Goal: Transaction & Acquisition: Download file/media

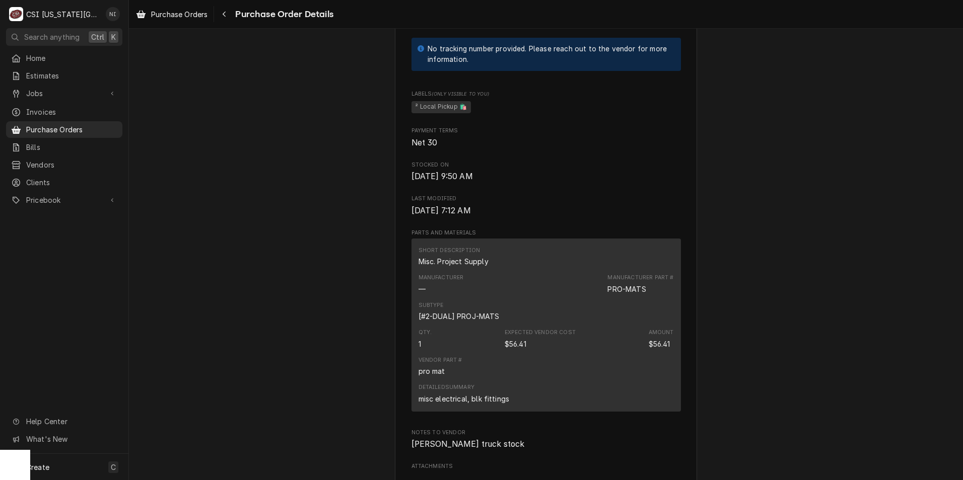
scroll to position [655, 0]
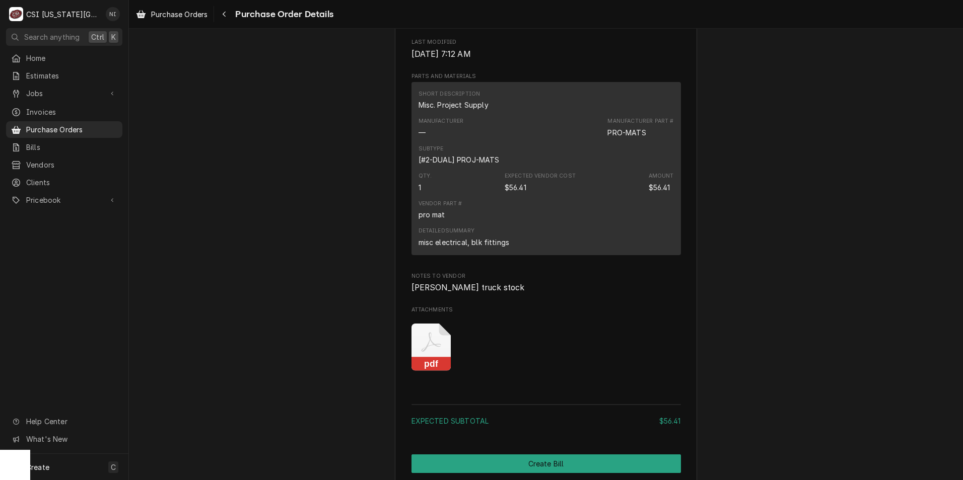
click at [439, 372] on icon "Attachments" at bounding box center [431, 348] width 40 height 48
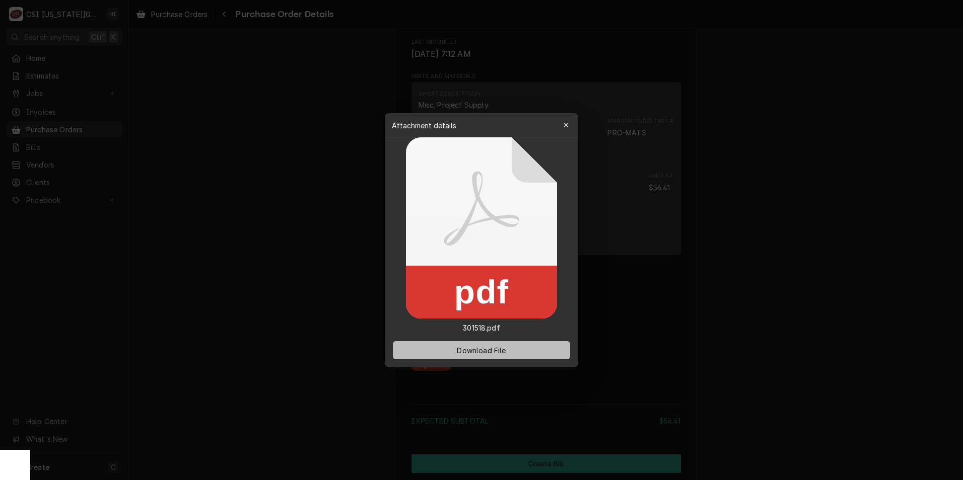
click at [529, 347] on button "Download File" at bounding box center [481, 350] width 177 height 18
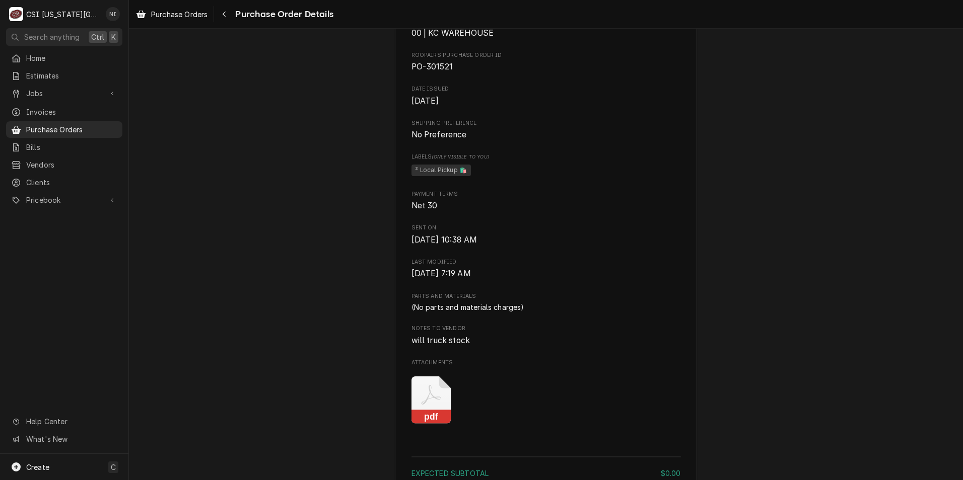
scroll to position [453, 0]
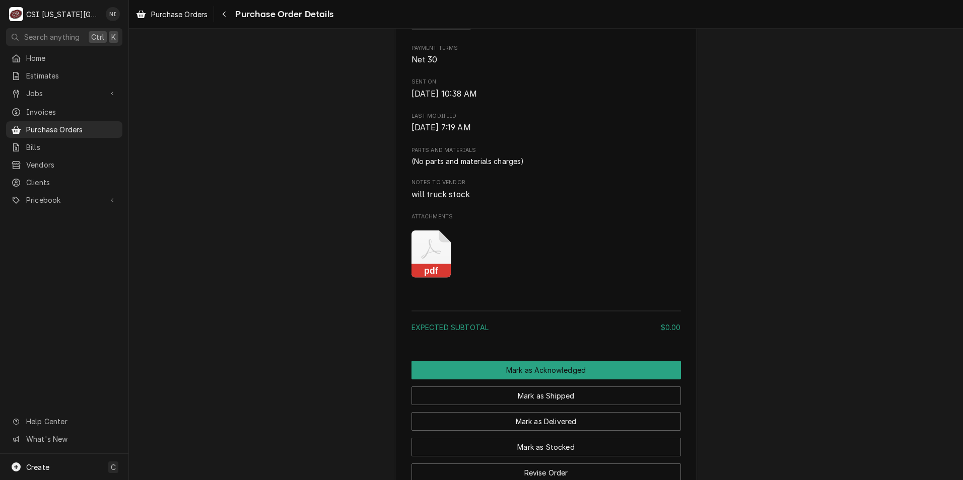
click at [416, 278] on icon "Attachments" at bounding box center [431, 255] width 40 height 48
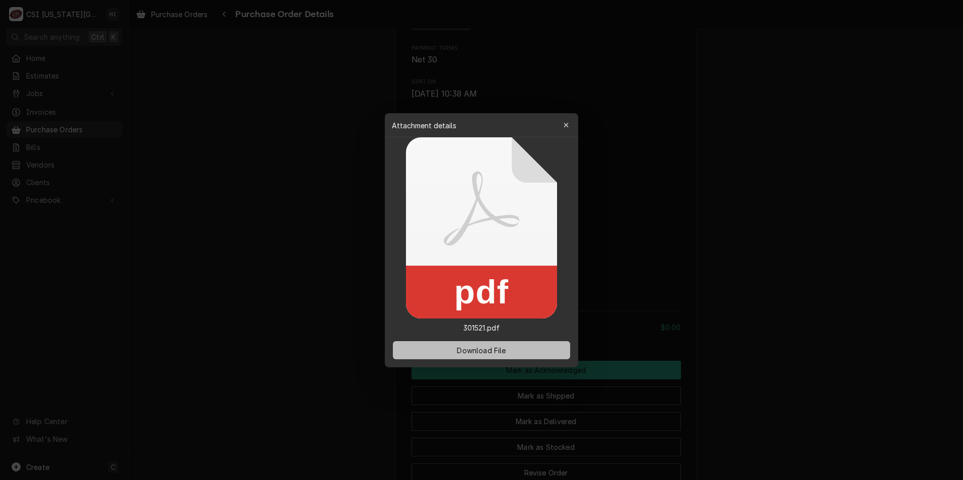
click at [486, 345] on button "Download File" at bounding box center [481, 350] width 177 height 18
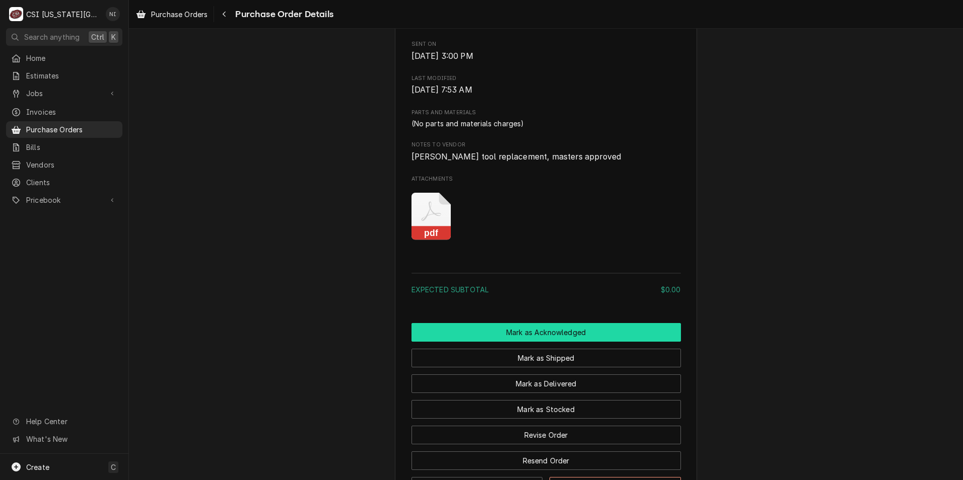
scroll to position [604, 0]
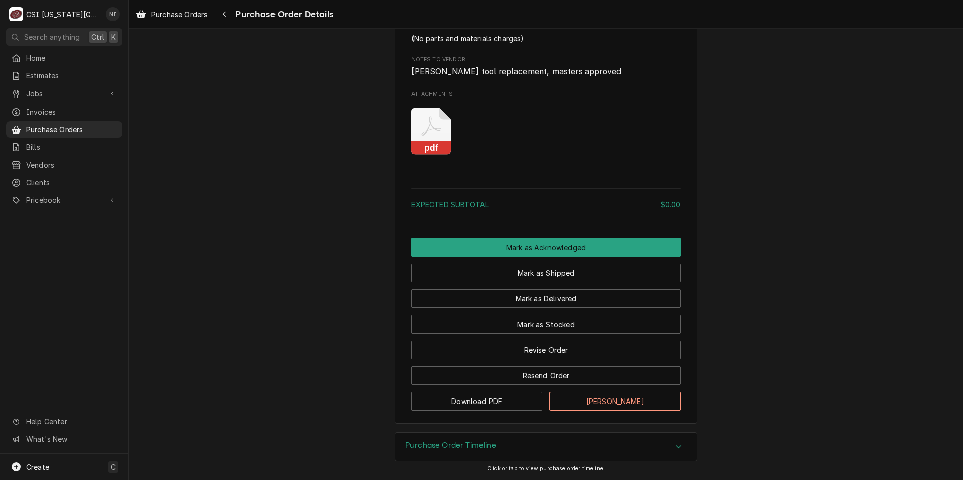
click at [425, 136] on icon "Attachments" at bounding box center [431, 127] width 20 height 20
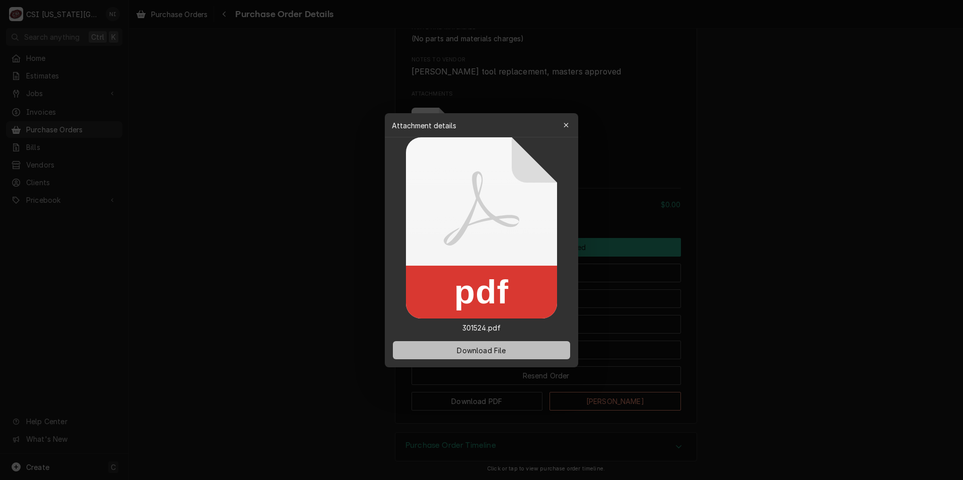
click at [498, 350] on span "Download File" at bounding box center [481, 350] width 53 height 11
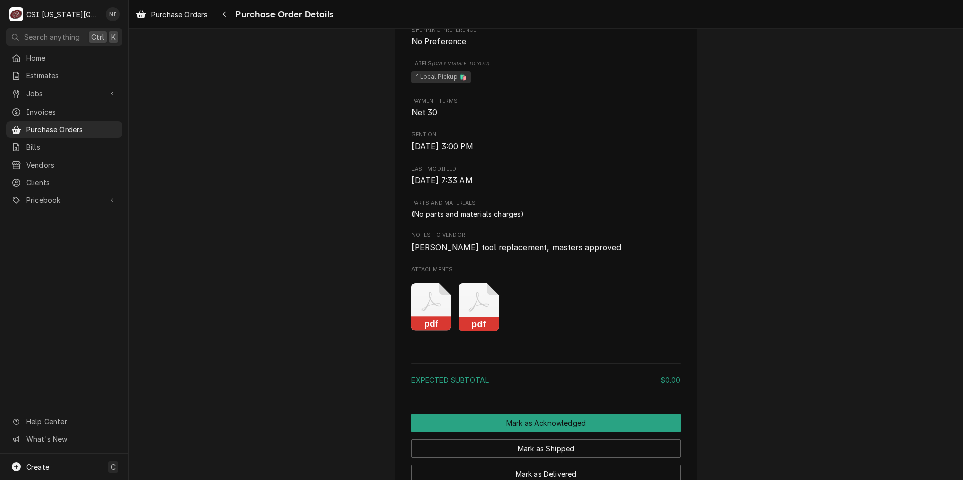
scroll to position [302, 0]
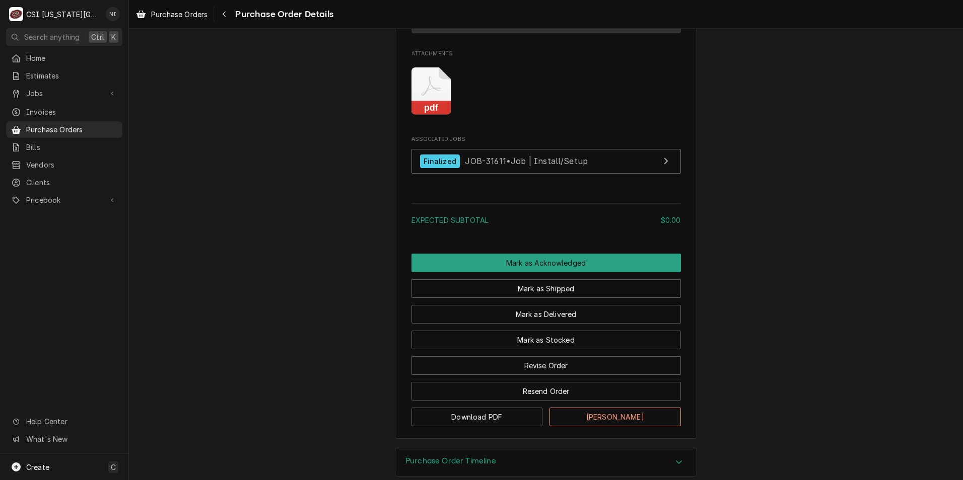
scroll to position [755, 0]
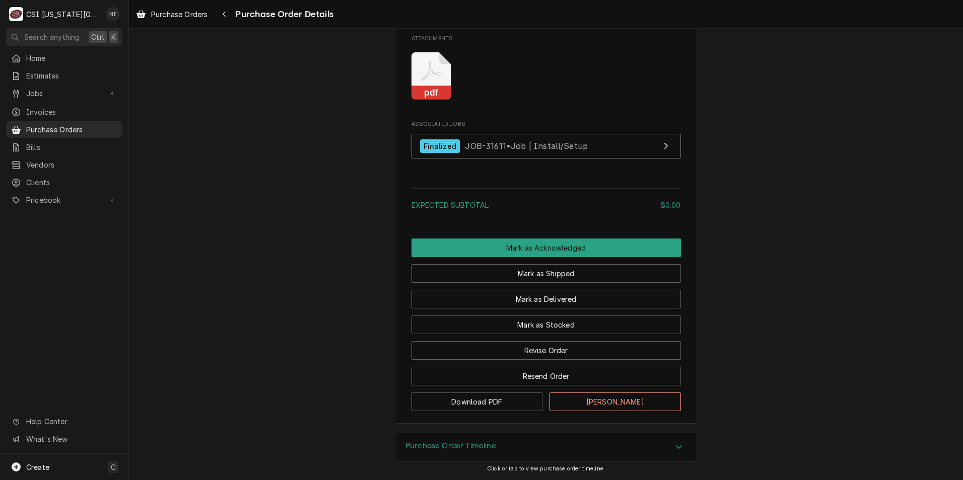
click at [426, 100] on rect "Attachments" at bounding box center [431, 93] width 40 height 14
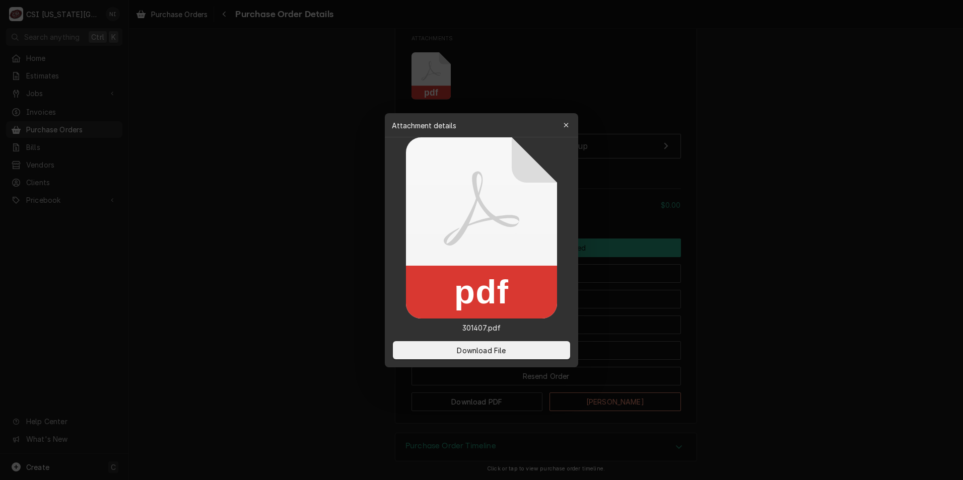
click at [492, 350] on span "Download File" at bounding box center [481, 350] width 53 height 11
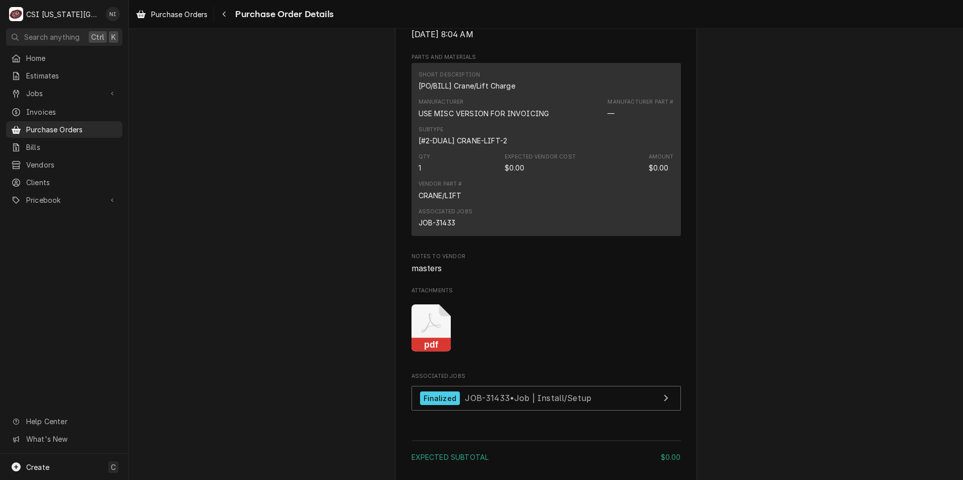
scroll to position [755, 0]
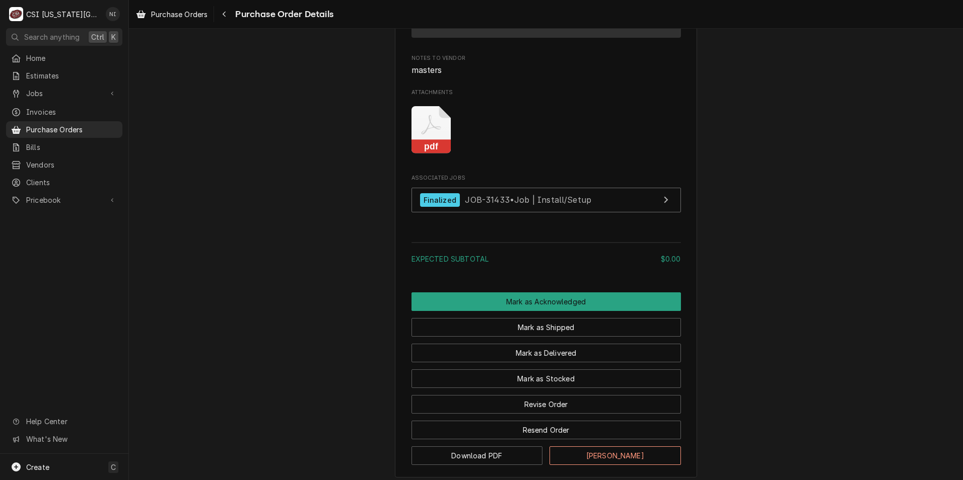
click at [428, 154] on icon "Attachments" at bounding box center [431, 130] width 40 height 48
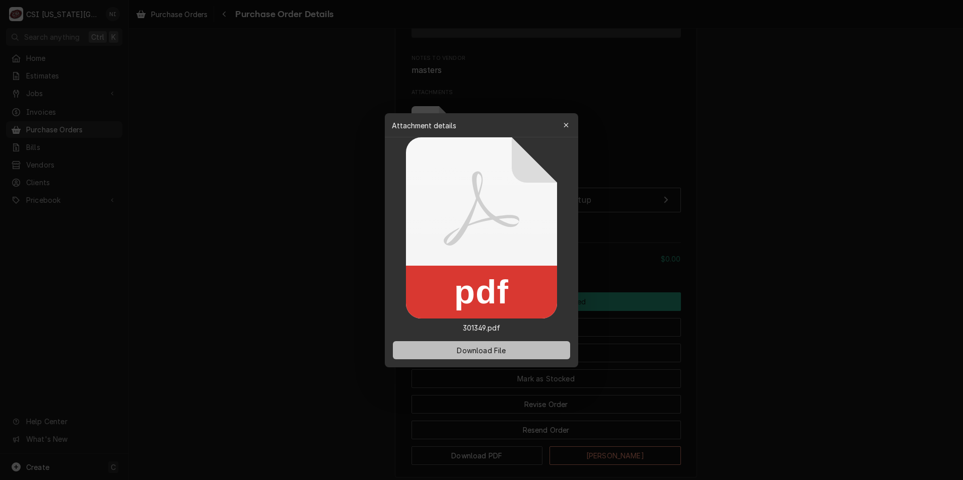
click at [499, 349] on span "Download File" at bounding box center [481, 350] width 53 height 11
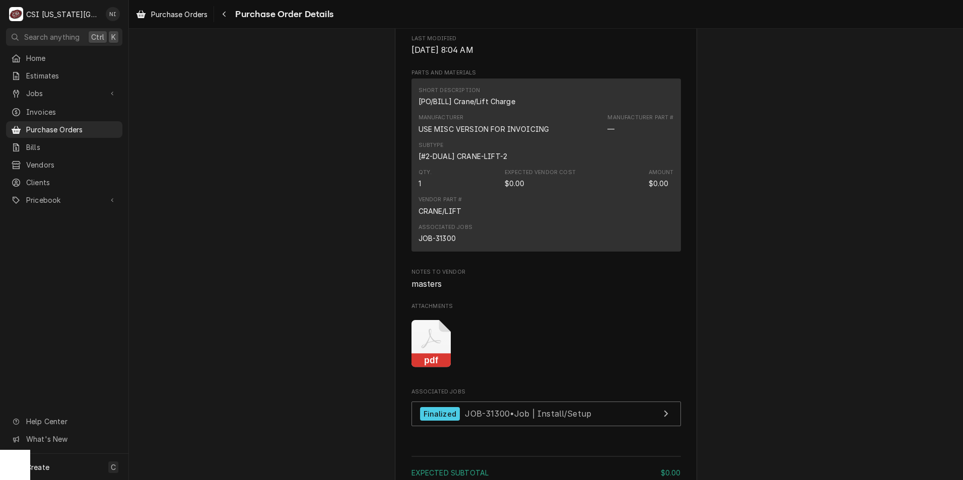
scroll to position [655, 0]
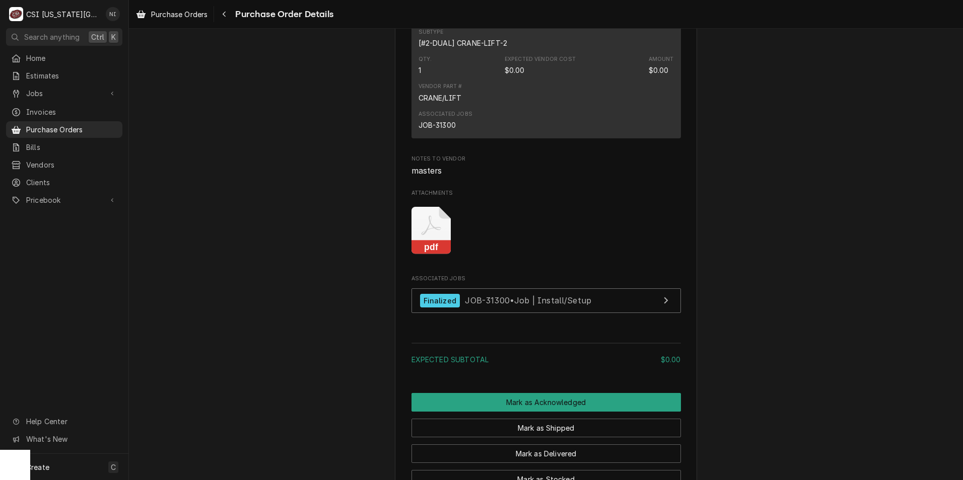
click at [433, 252] on icon "Attachments" at bounding box center [431, 231] width 40 height 48
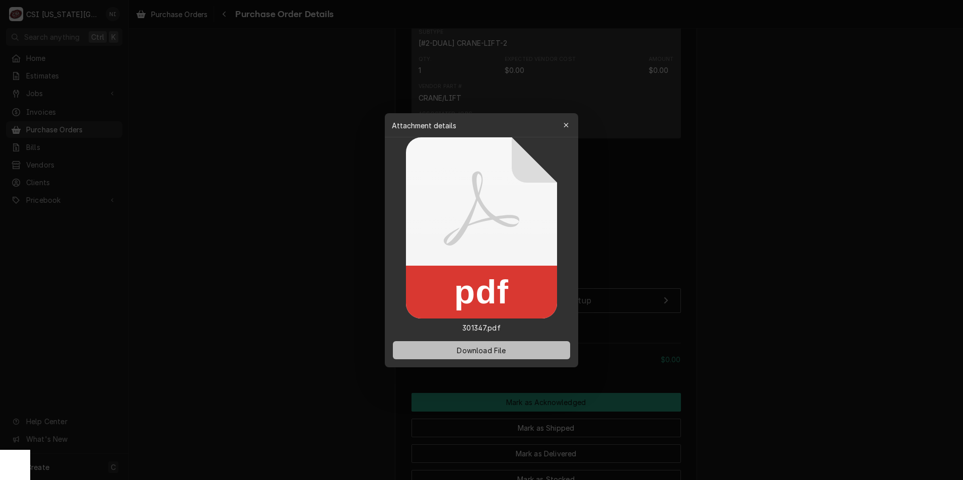
click at [478, 348] on span "Download File" at bounding box center [481, 350] width 53 height 11
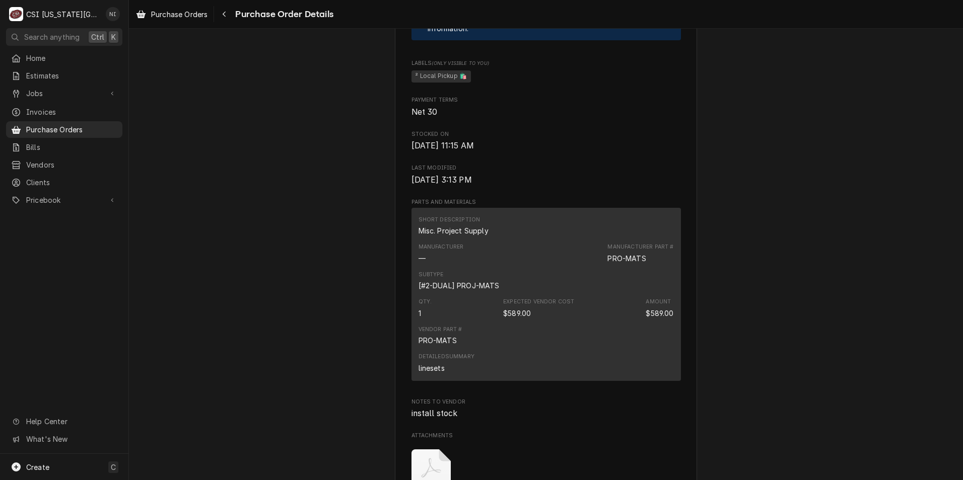
scroll to position [655, 0]
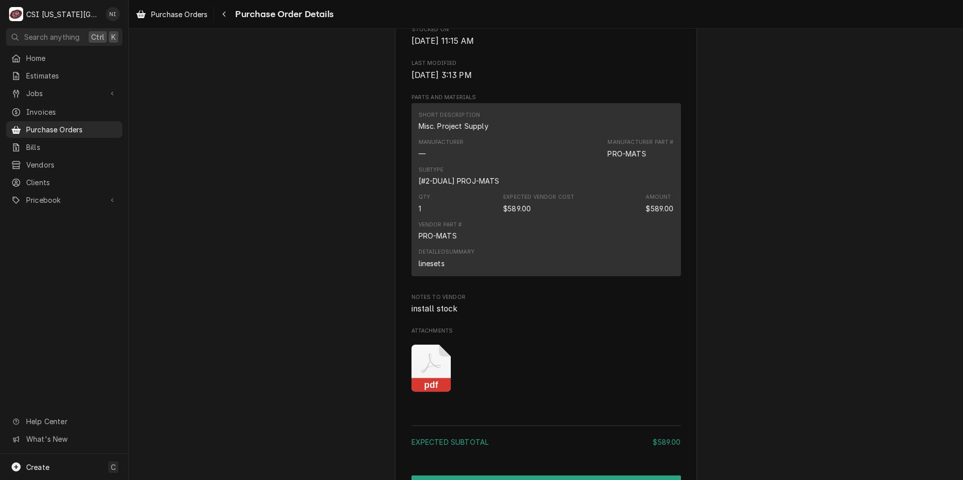
click at [430, 393] on icon "Attachments" at bounding box center [431, 369] width 40 height 48
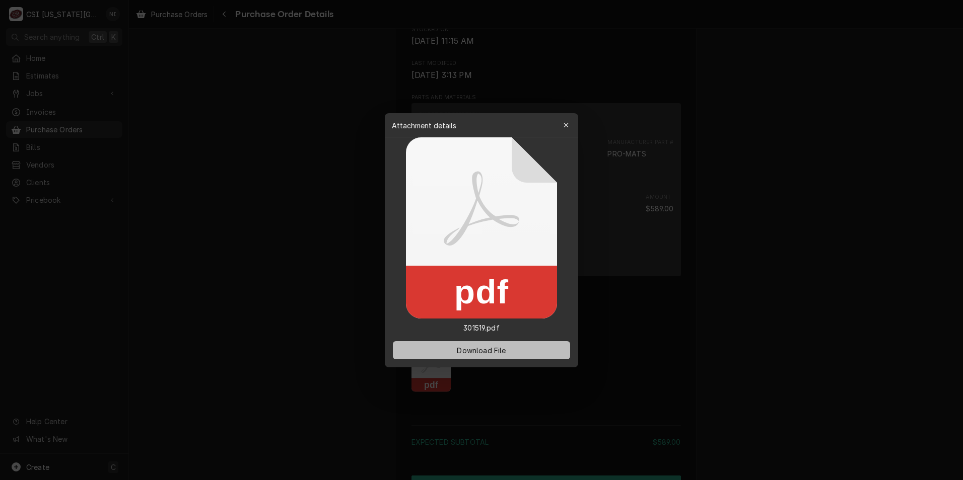
click at [439, 353] on button "Download File" at bounding box center [481, 350] width 177 height 18
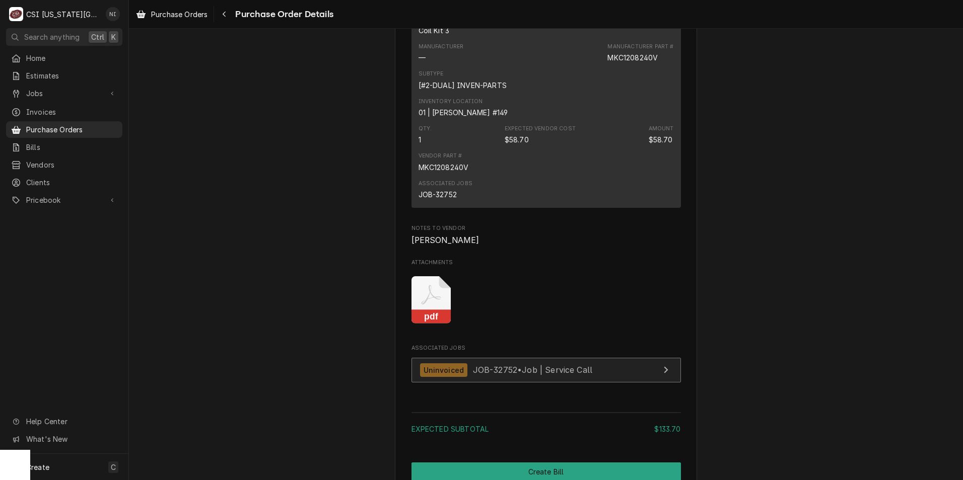
scroll to position [1057, 0]
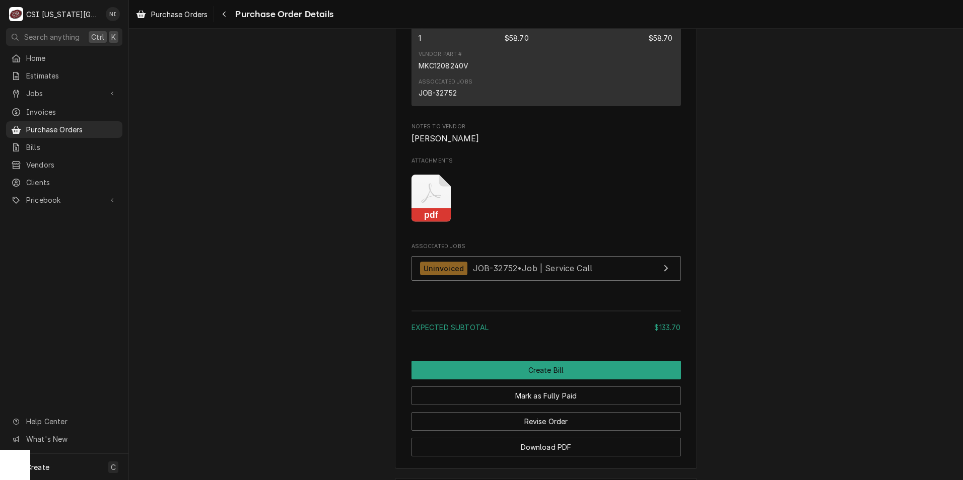
click at [425, 203] on icon "Attachments" at bounding box center [431, 194] width 20 height 20
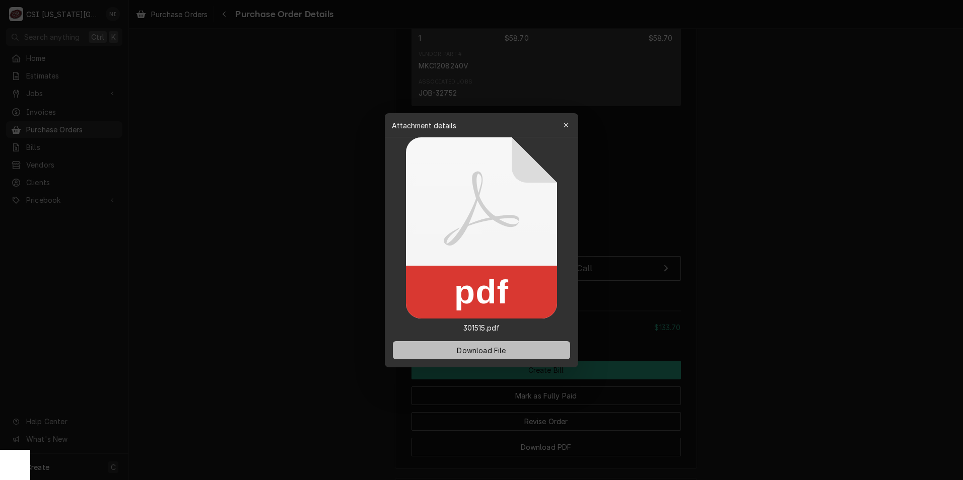
click at [491, 355] on button "Download File" at bounding box center [481, 350] width 177 height 18
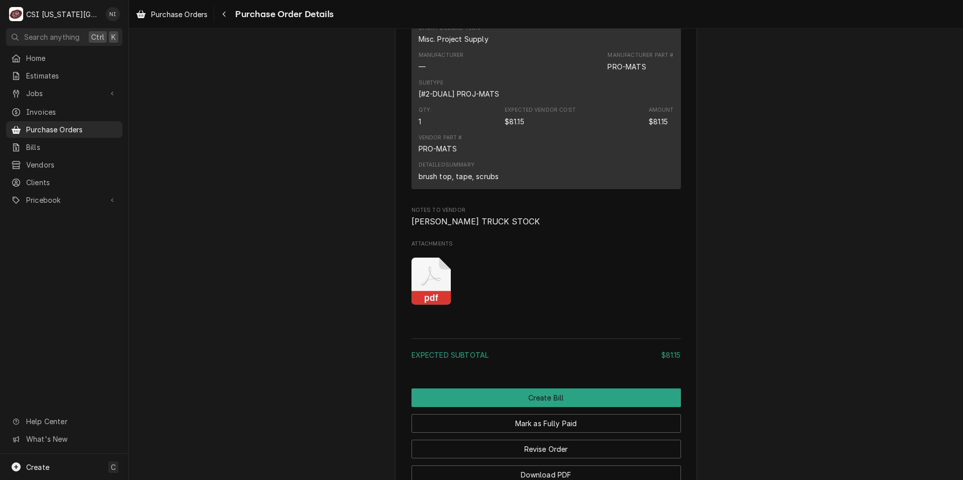
scroll to position [846, 0]
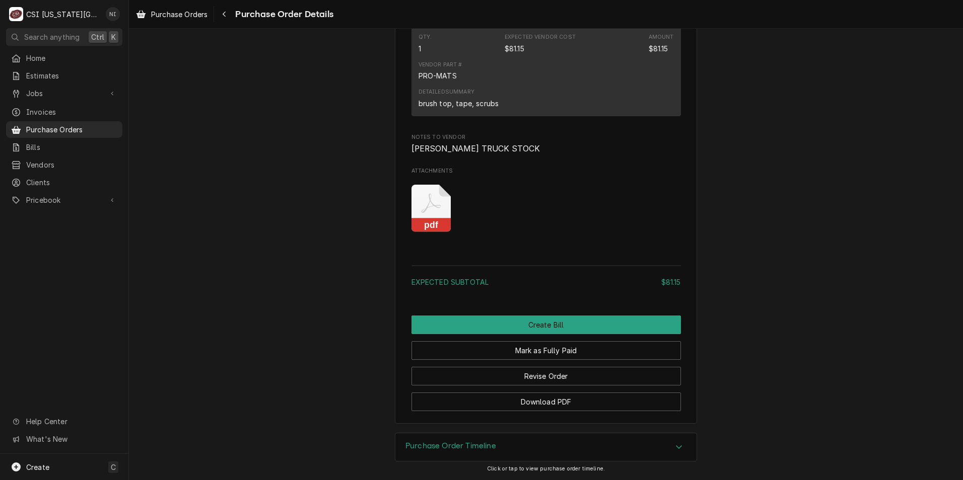
click at [431, 213] on icon "Attachments" at bounding box center [431, 209] width 40 height 48
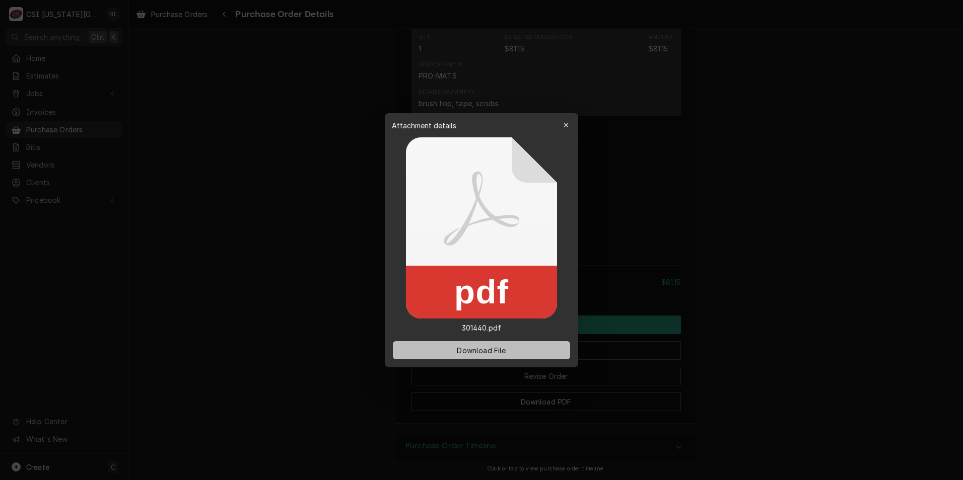
click at [512, 350] on button "Download File" at bounding box center [481, 350] width 177 height 18
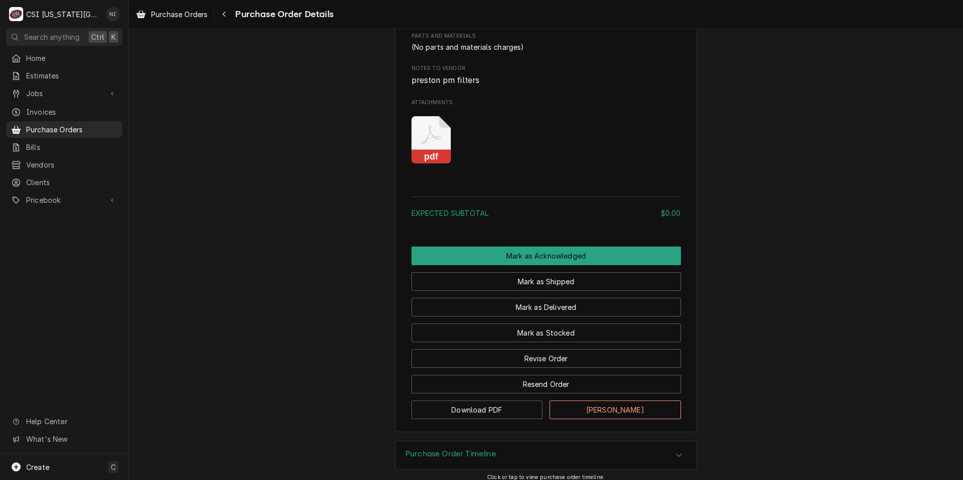
scroll to position [629, 0]
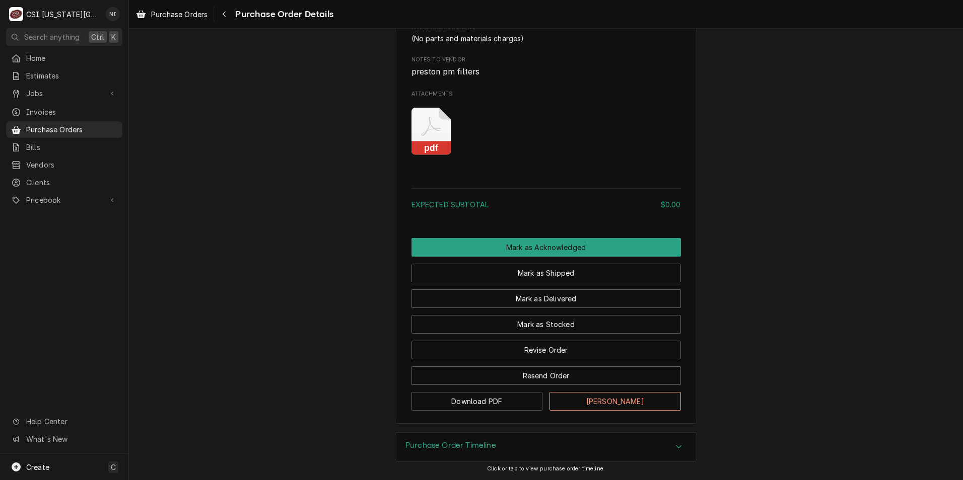
click at [431, 128] on icon "Attachments" at bounding box center [431, 132] width 40 height 48
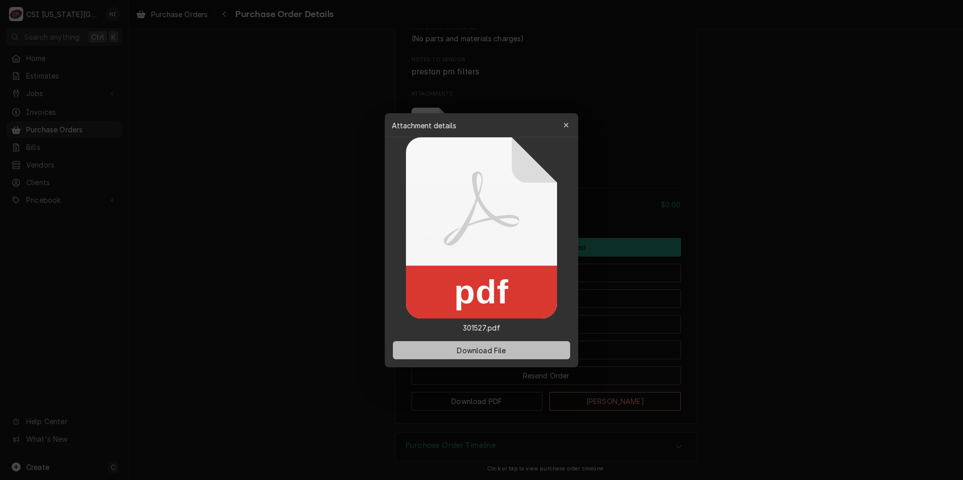
click at [489, 351] on span "Download File" at bounding box center [481, 350] width 53 height 11
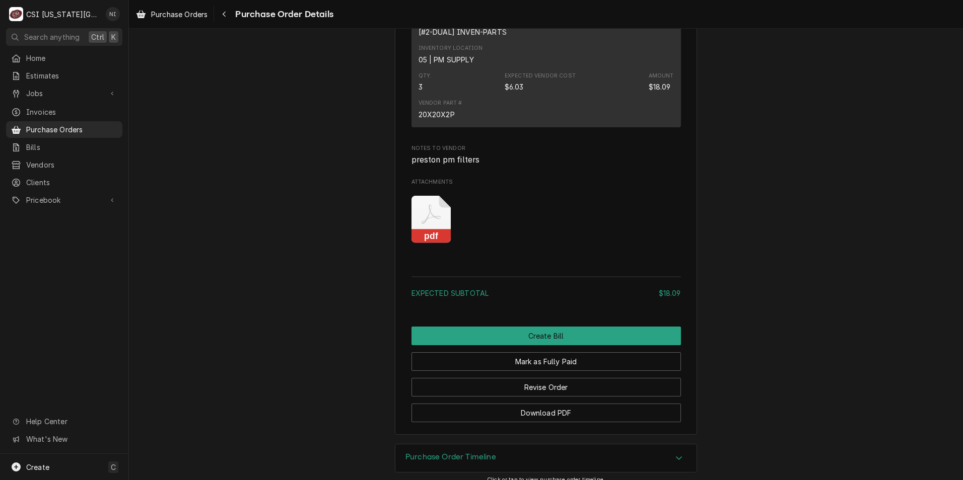
scroll to position [846, 0]
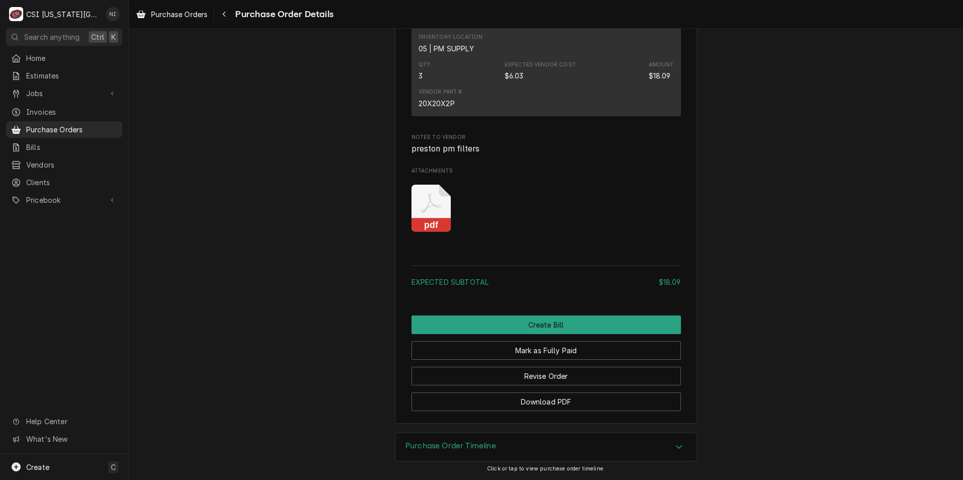
click at [441, 216] on icon "Attachments" at bounding box center [431, 209] width 40 height 48
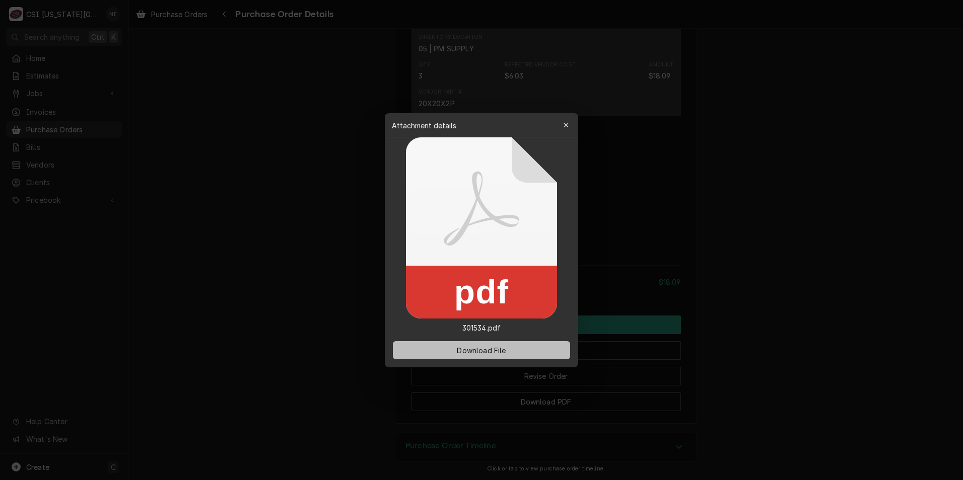
click at [493, 349] on span "Download File" at bounding box center [481, 350] width 53 height 11
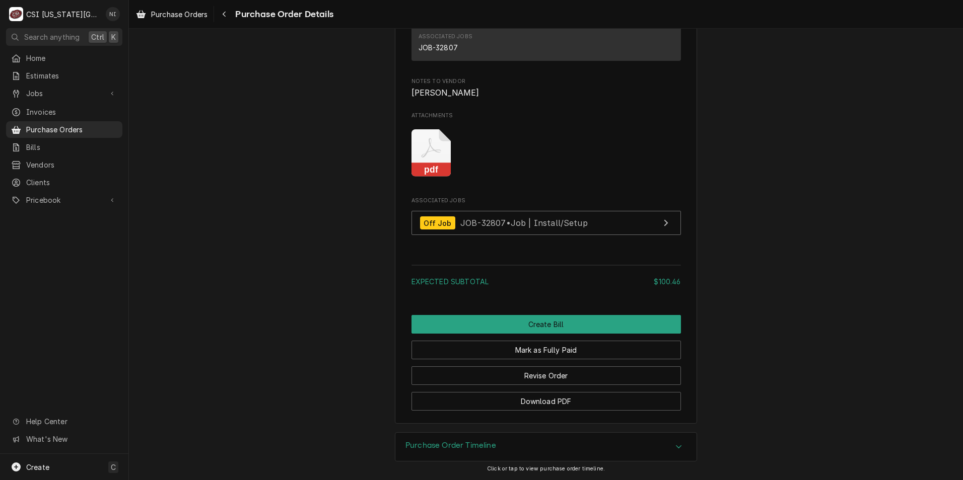
scroll to position [919, 0]
click at [420, 147] on icon "Attachments" at bounding box center [431, 153] width 40 height 48
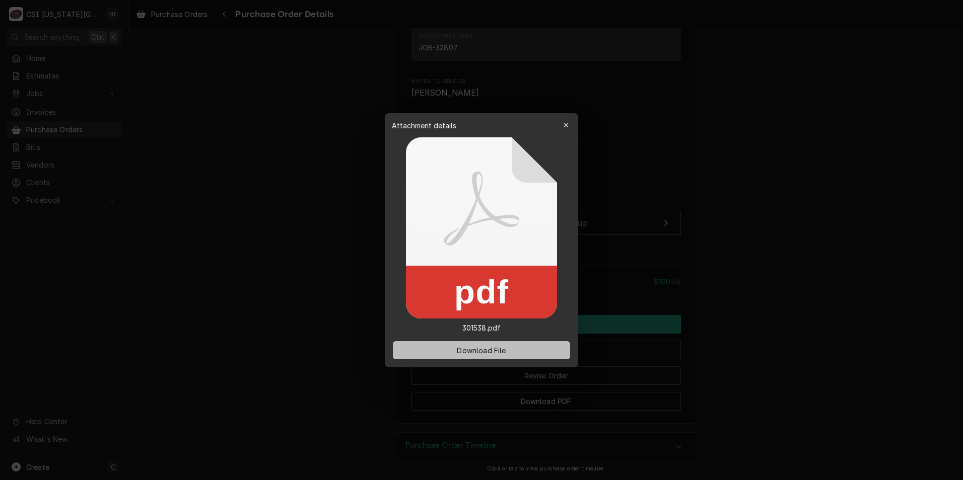
click at [503, 347] on span "Download File" at bounding box center [481, 350] width 53 height 11
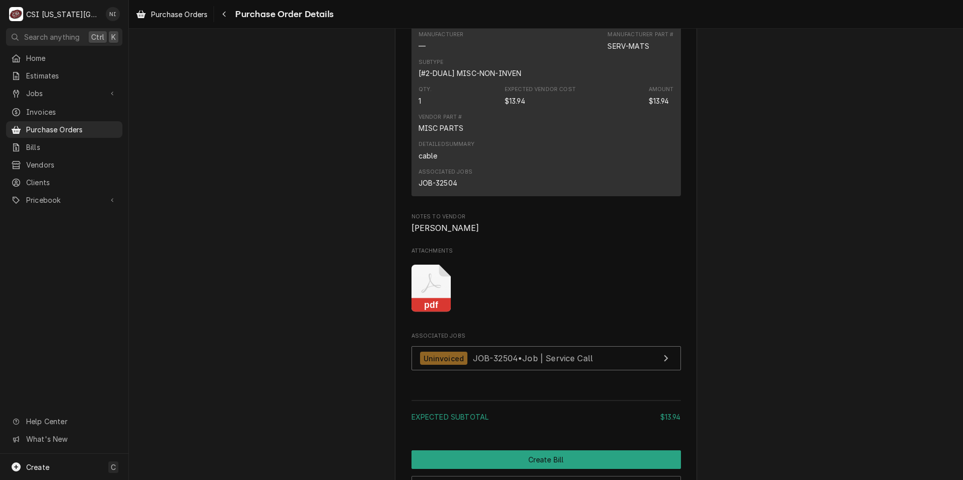
scroll to position [856, 0]
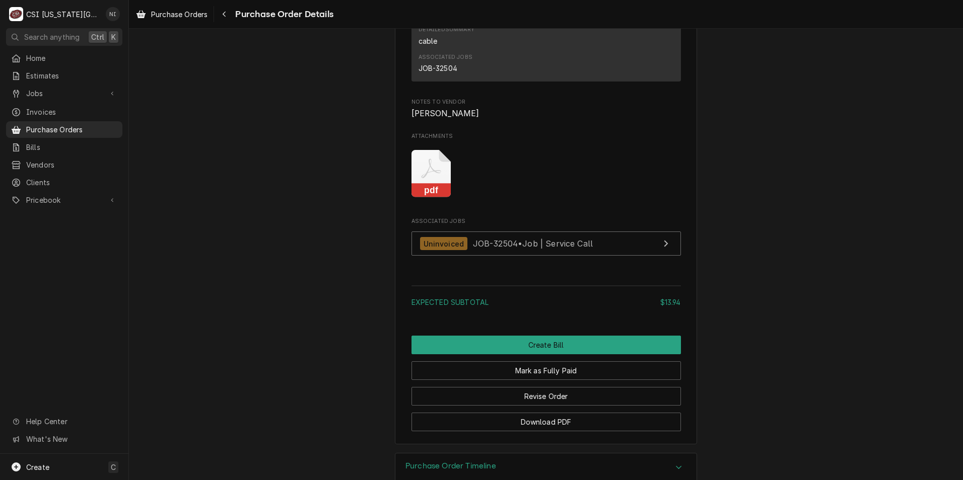
click at [418, 198] on icon "Attachments" at bounding box center [431, 174] width 40 height 48
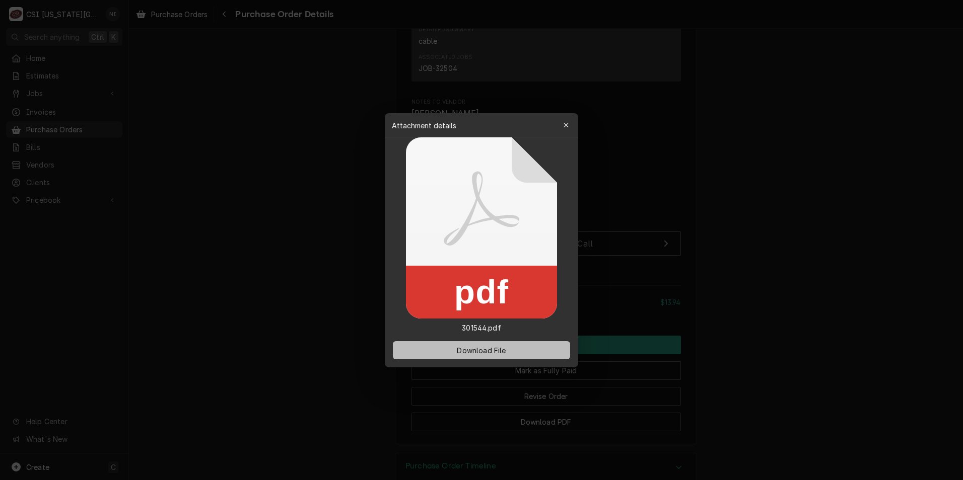
click at [495, 346] on span "Download File" at bounding box center [481, 350] width 53 height 11
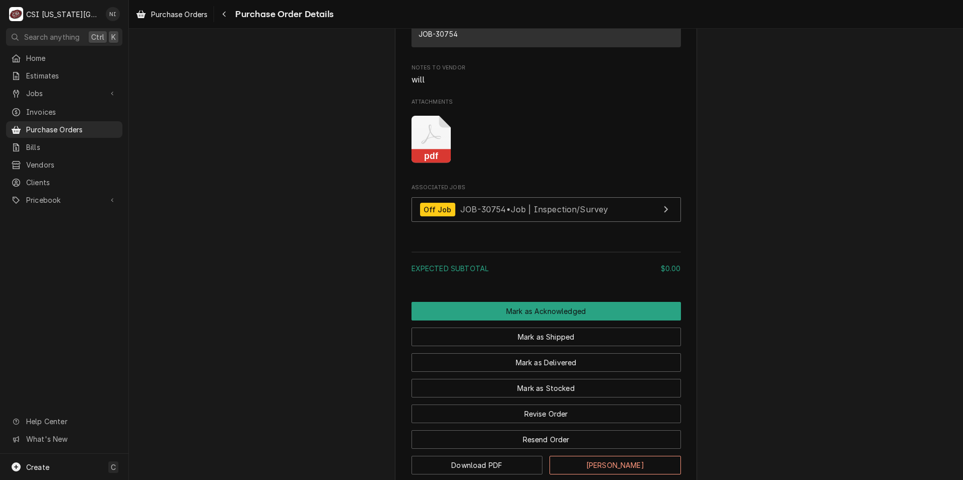
scroll to position [705, 0]
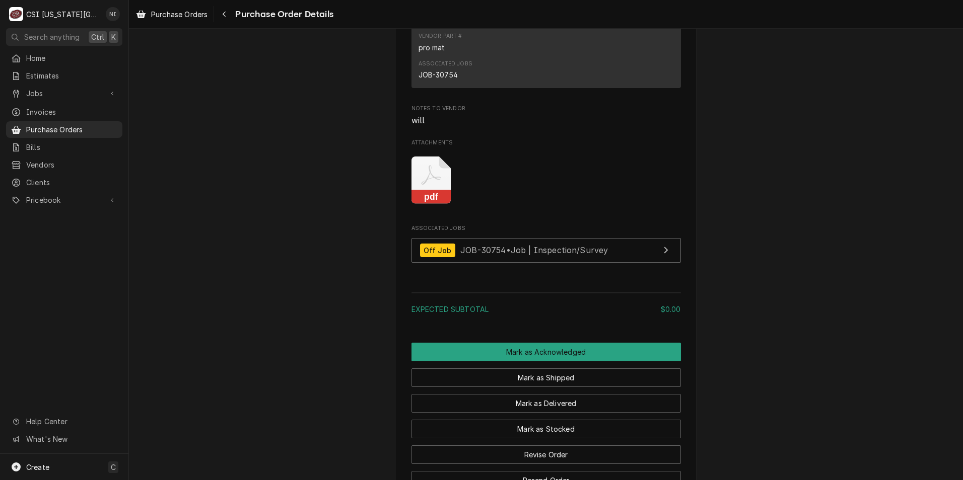
click at [429, 198] on icon "Attachments" at bounding box center [431, 181] width 40 height 48
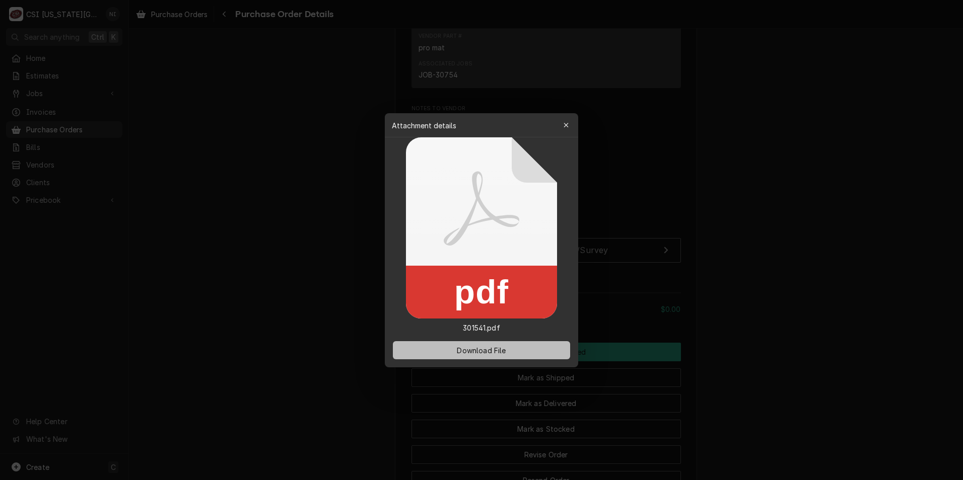
drag, startPoint x: 514, startPoint y: 349, endPoint x: 490, endPoint y: 344, distance: 23.6
click at [514, 348] on button "Download File" at bounding box center [481, 350] width 177 height 18
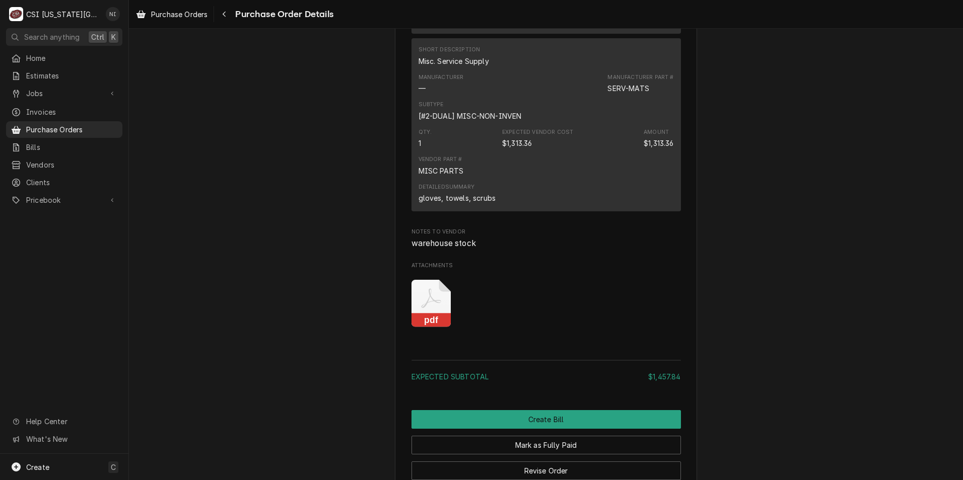
scroll to position [996, 0]
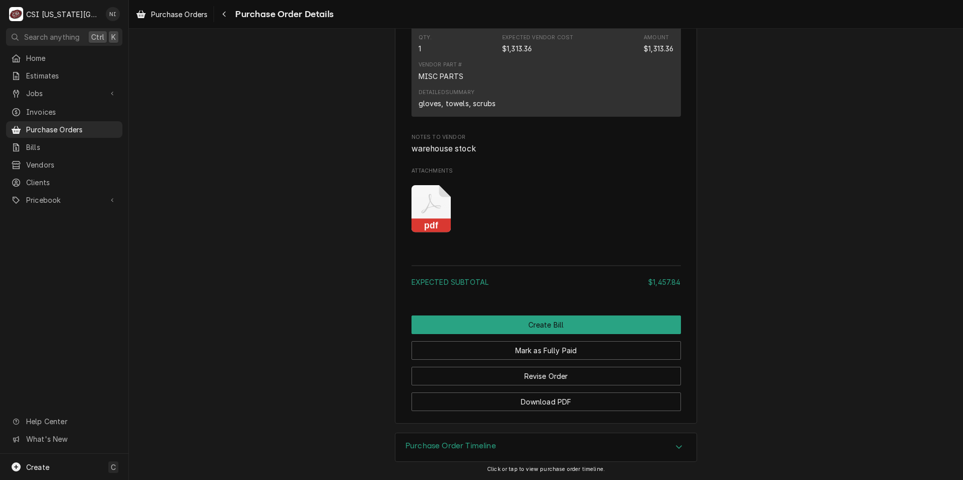
click at [425, 206] on icon "Attachments" at bounding box center [431, 209] width 40 height 48
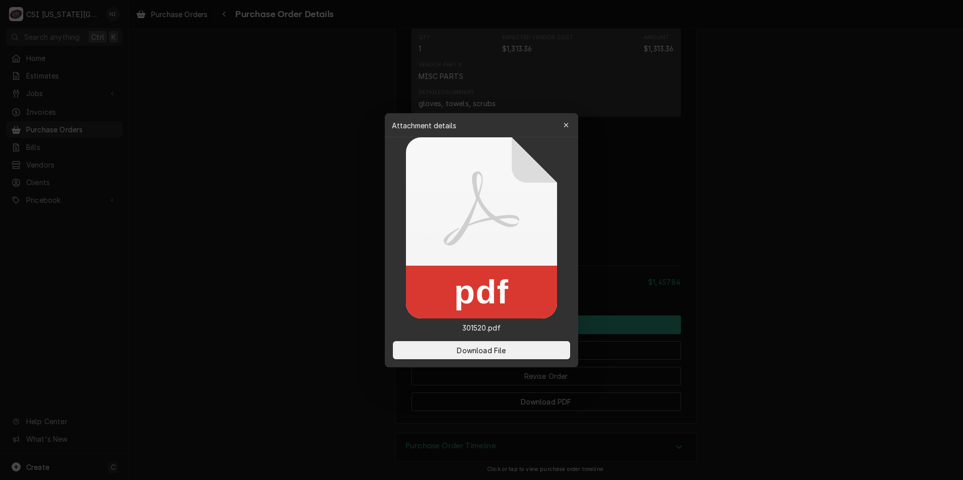
click at [495, 340] on div "Download File" at bounding box center [481, 350] width 193 height 34
click at [499, 344] on button "Download File" at bounding box center [481, 350] width 177 height 18
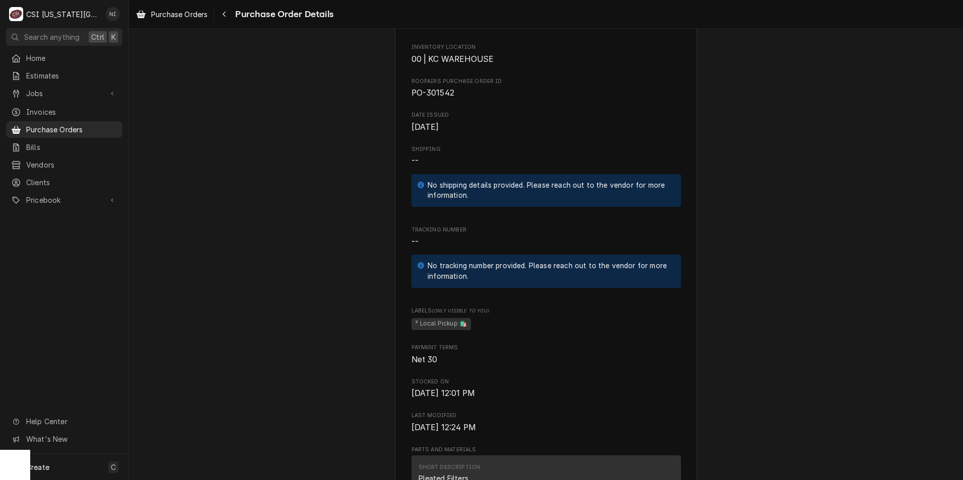
scroll to position [655, 0]
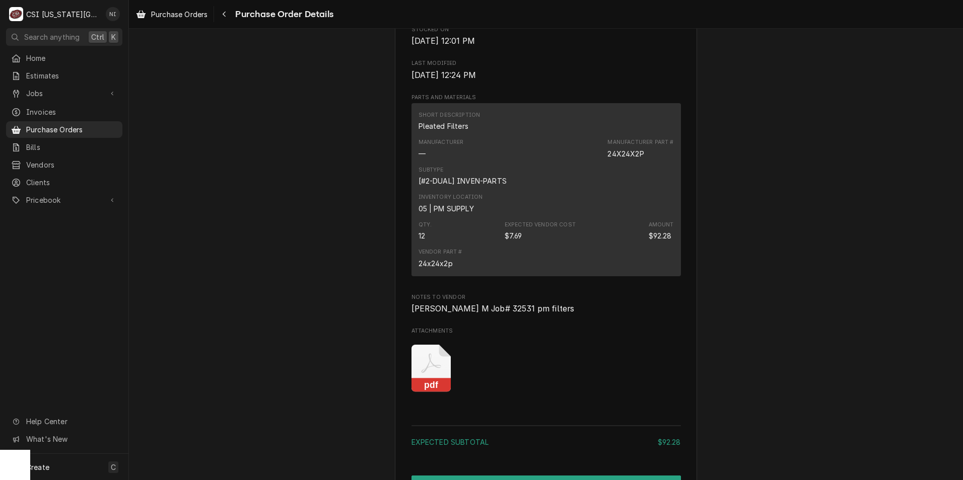
click at [423, 390] on icon "Attachments" at bounding box center [431, 369] width 40 height 48
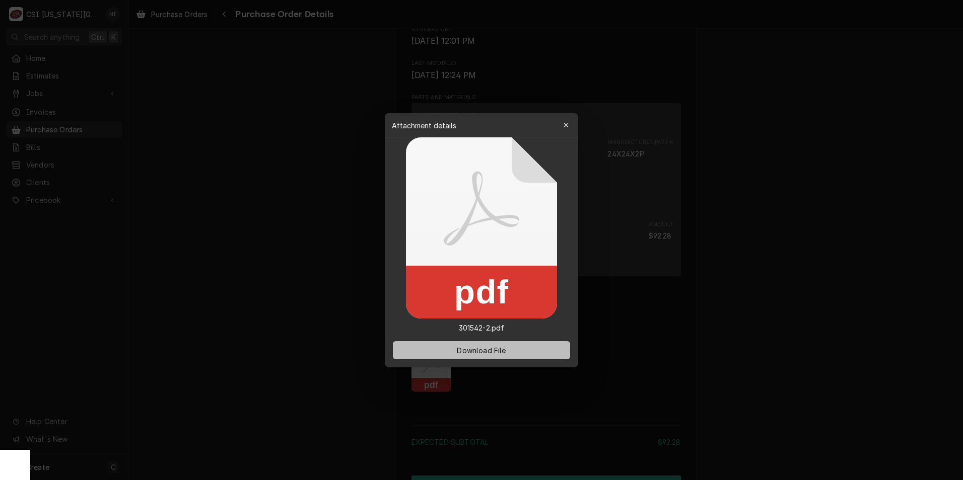
click at [473, 345] on span "Download File" at bounding box center [481, 350] width 53 height 11
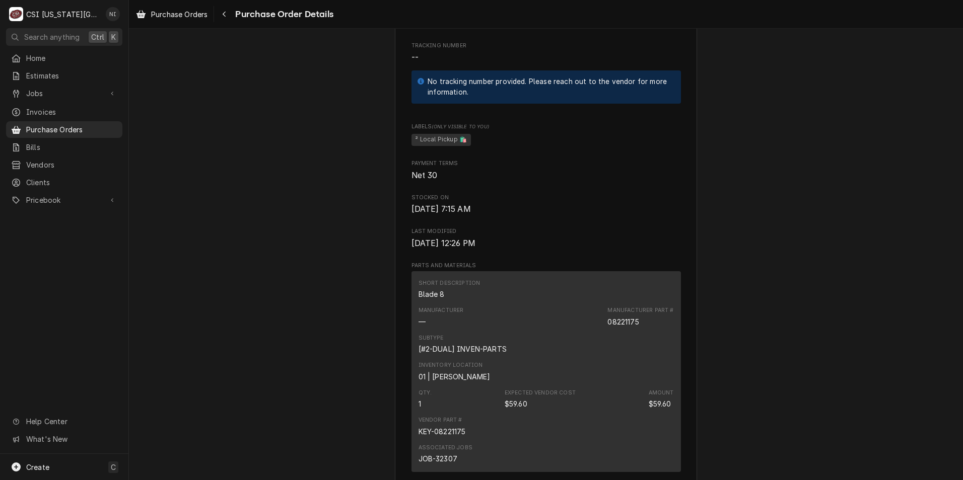
scroll to position [655, 0]
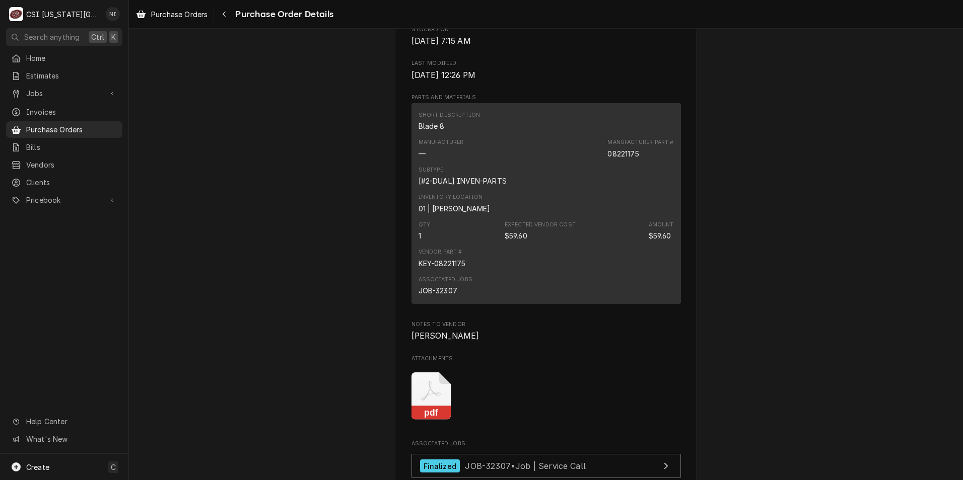
click at [426, 420] on icon "Attachments" at bounding box center [431, 397] width 40 height 48
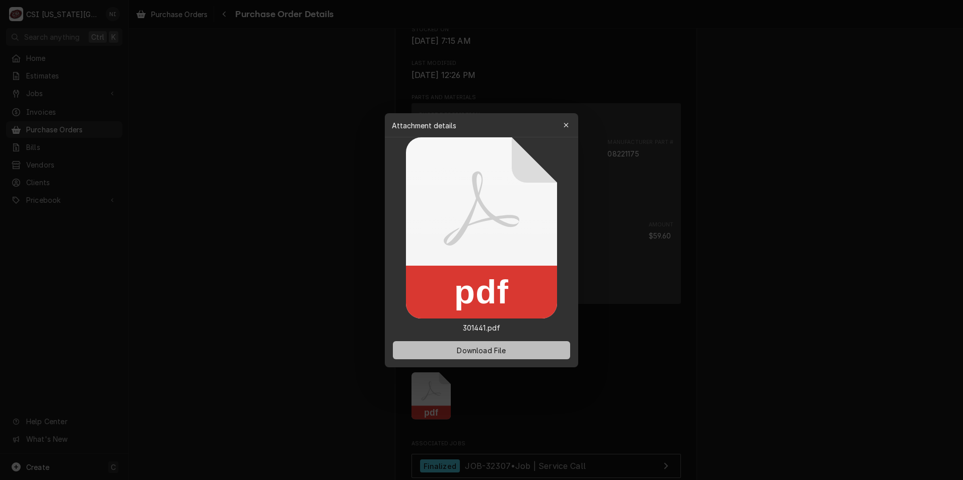
click at [460, 349] on span "Download File" at bounding box center [481, 350] width 53 height 11
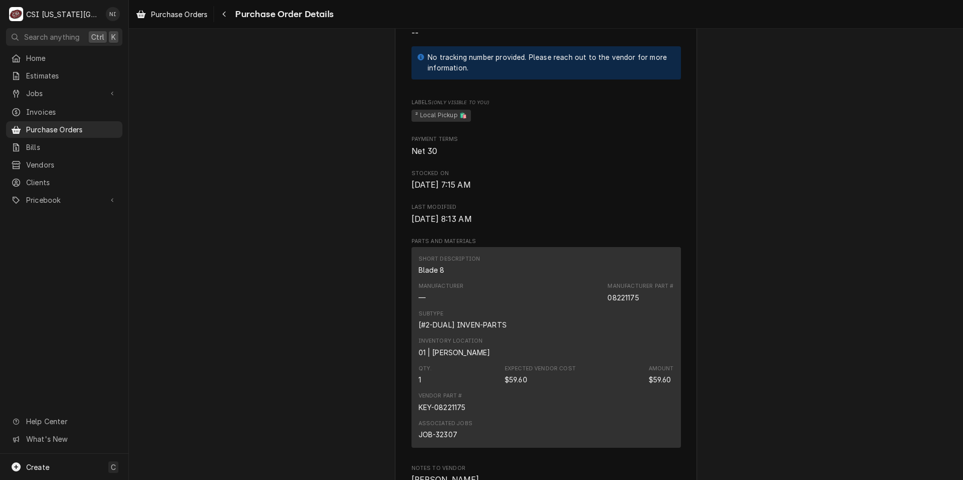
scroll to position [325, 0]
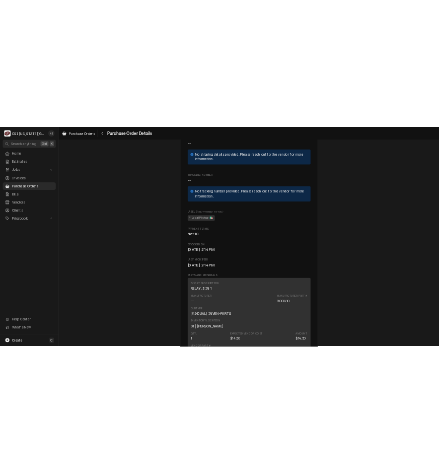
scroll to position [263, 0]
